Goal: Task Accomplishment & Management: Manage account settings

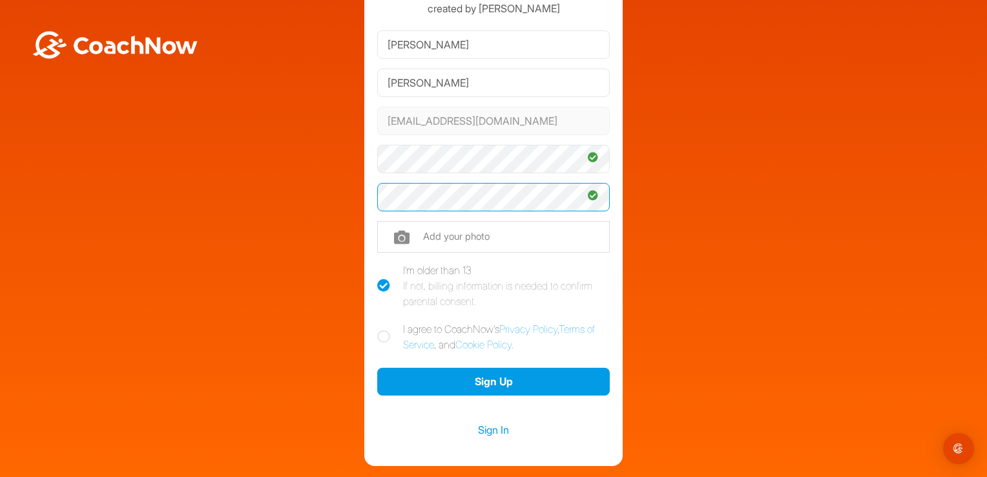
scroll to position [90, 0]
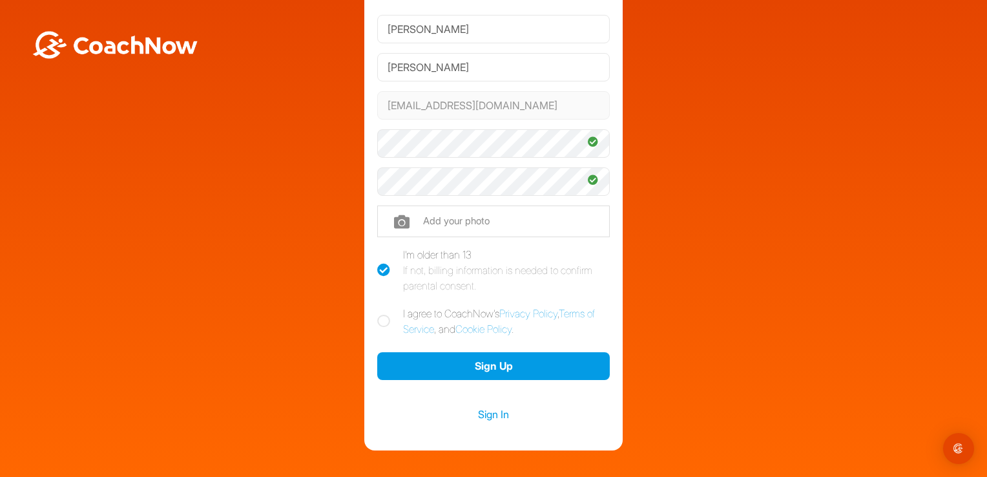
click at [380, 319] on icon at bounding box center [383, 321] width 13 height 13
click at [380, 314] on input "I agree to CoachNow's Privacy Policy , Terms of Service , and Cookie Policy ." at bounding box center [381, 310] width 8 height 8
checkbox input "true"
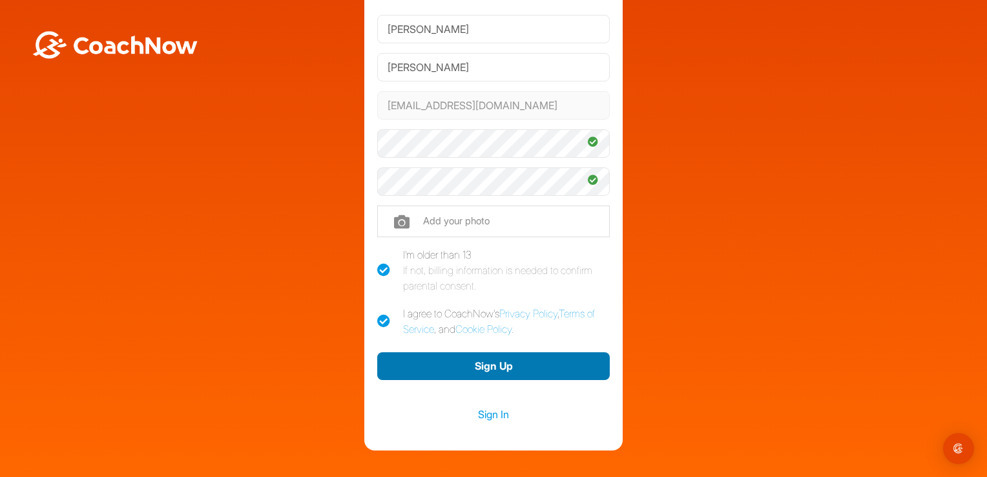
click at [496, 370] on button "Sign Up" at bounding box center [493, 366] width 233 height 28
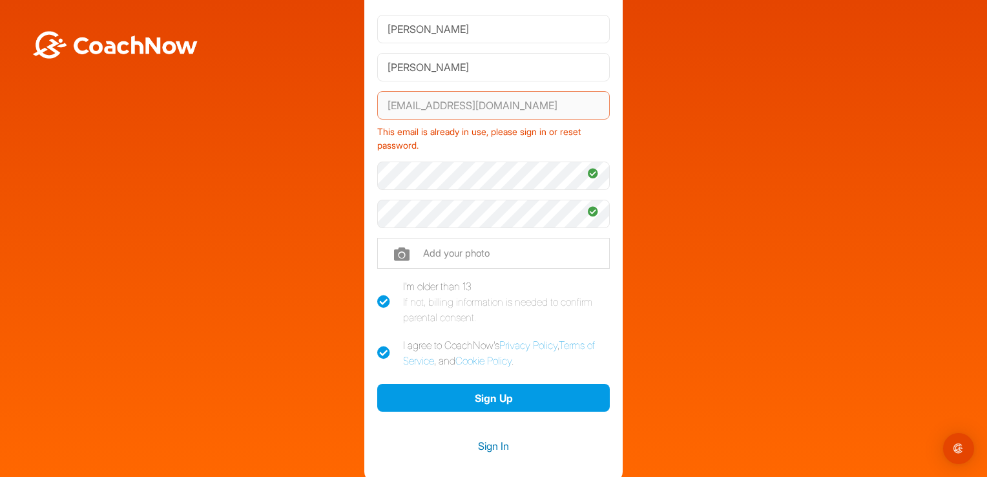
click at [487, 443] on link "Sign In" at bounding box center [493, 445] width 233 height 17
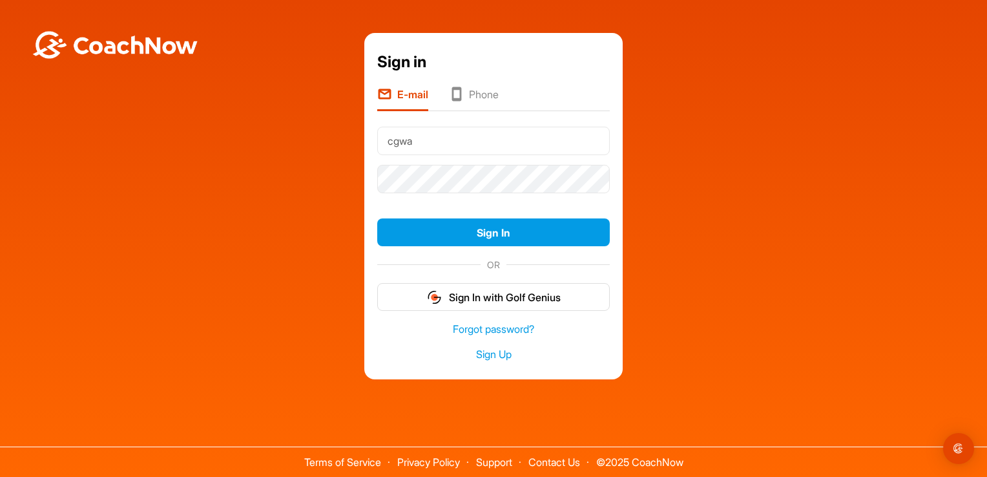
type input "[EMAIL_ADDRESS][DOMAIN_NAME]"
click at [476, 330] on link "Forgot password?" at bounding box center [493, 329] width 233 height 15
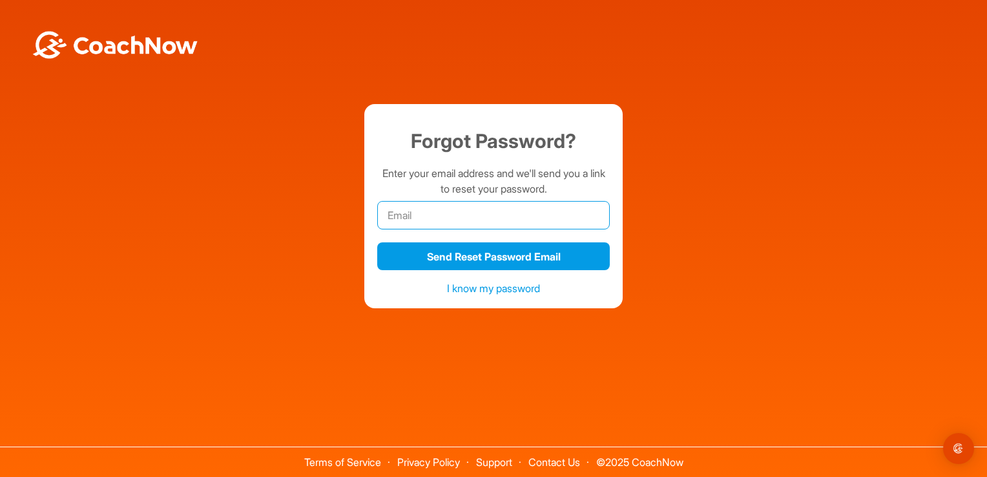
click at [399, 215] on input "email" at bounding box center [493, 215] width 233 height 28
type input "[EMAIL_ADDRESS][DOMAIN_NAME]"
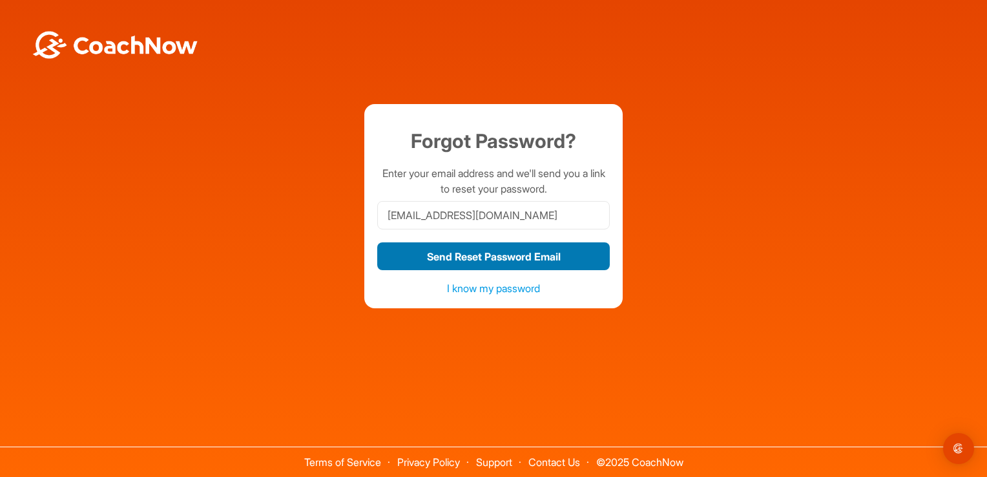
click at [499, 258] on button "Send Reset Password Email" at bounding box center [493, 256] width 233 height 28
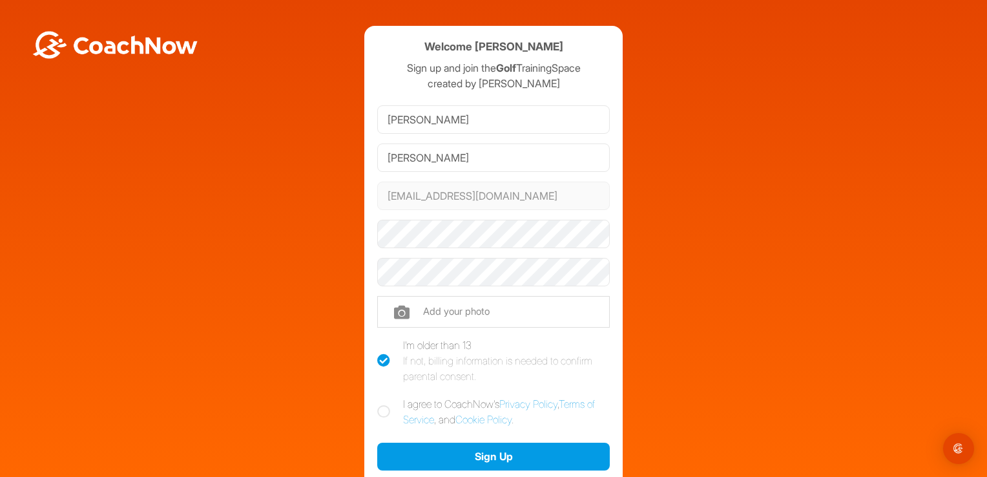
click at [380, 409] on icon at bounding box center [383, 411] width 13 height 13
click at [380, 405] on input "I agree to CoachNow's Privacy Policy , Terms of Service , and Cookie Policy ." at bounding box center [381, 400] width 8 height 8
checkbox input "true"
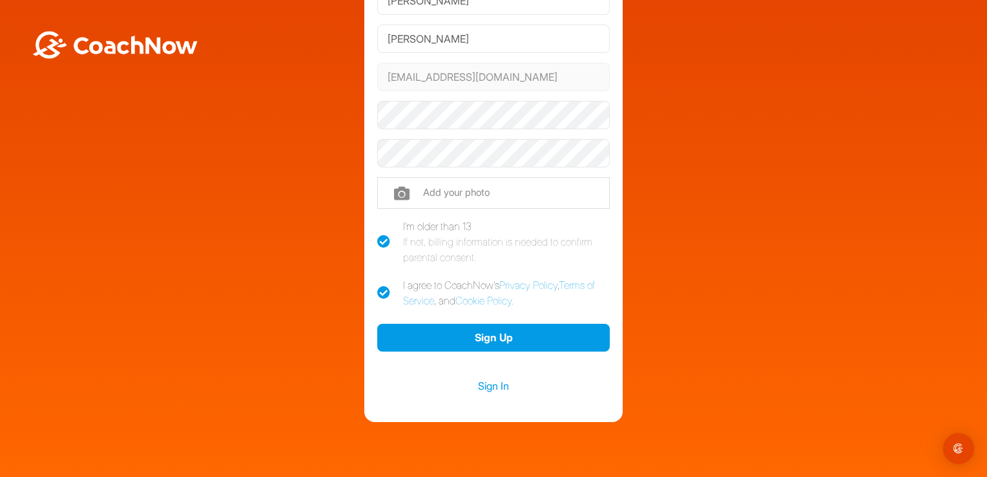
scroll to position [113, 0]
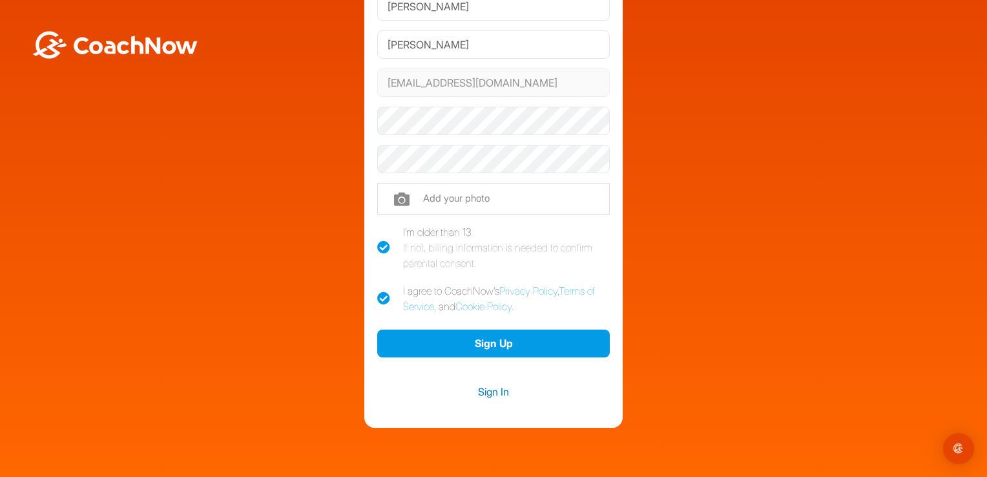
click at [491, 384] on link "Sign In" at bounding box center [493, 391] width 233 height 17
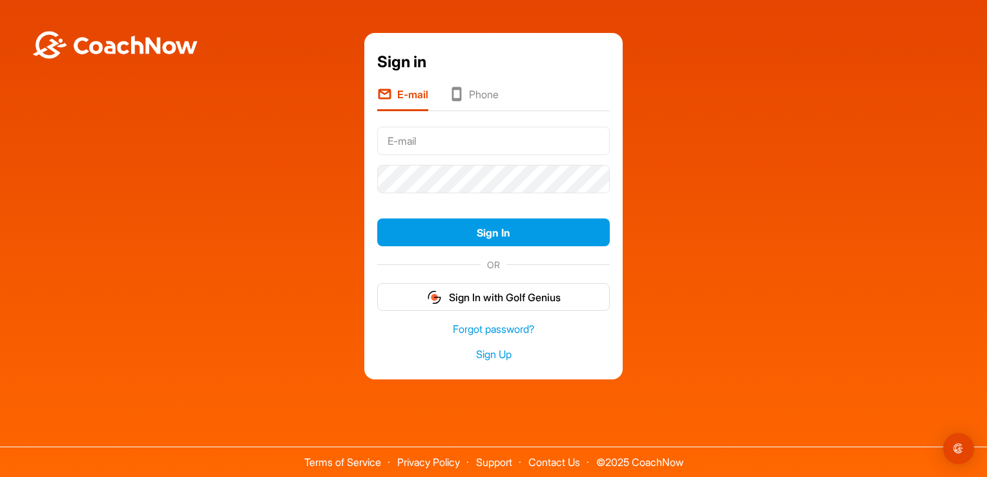
click at [407, 143] on input "text" at bounding box center [493, 141] width 233 height 28
type input "[EMAIL_ADDRESS][DOMAIN_NAME]"
click at [492, 332] on link "Forgot password?" at bounding box center [493, 329] width 233 height 15
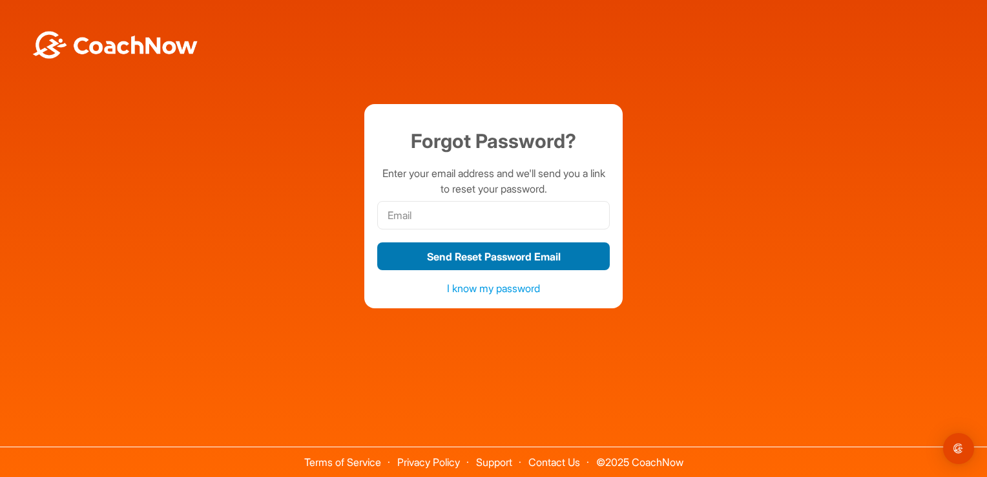
click at [494, 250] on button "Send Reset Password Email" at bounding box center [493, 256] width 233 height 28
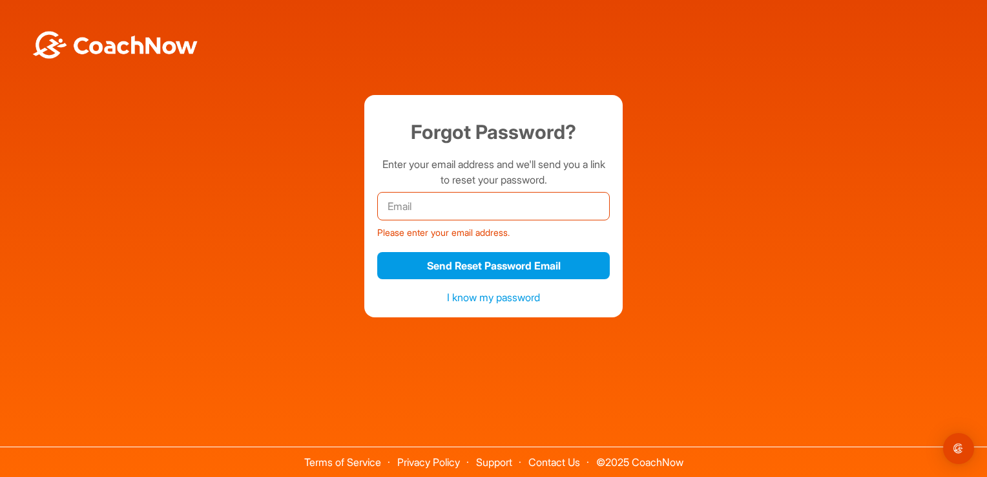
click at [418, 213] on input "email" at bounding box center [493, 206] width 233 height 28
type input "[EMAIL_ADDRESS][DOMAIN_NAME]"
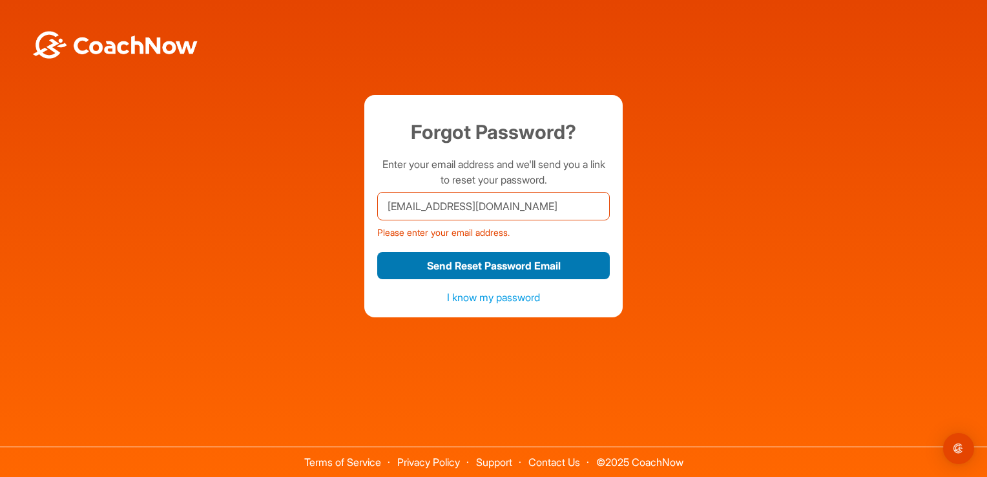
click at [454, 266] on button "Send Reset Password Email" at bounding box center [493, 266] width 233 height 28
